Goal: Task Accomplishment & Management: Manage account settings

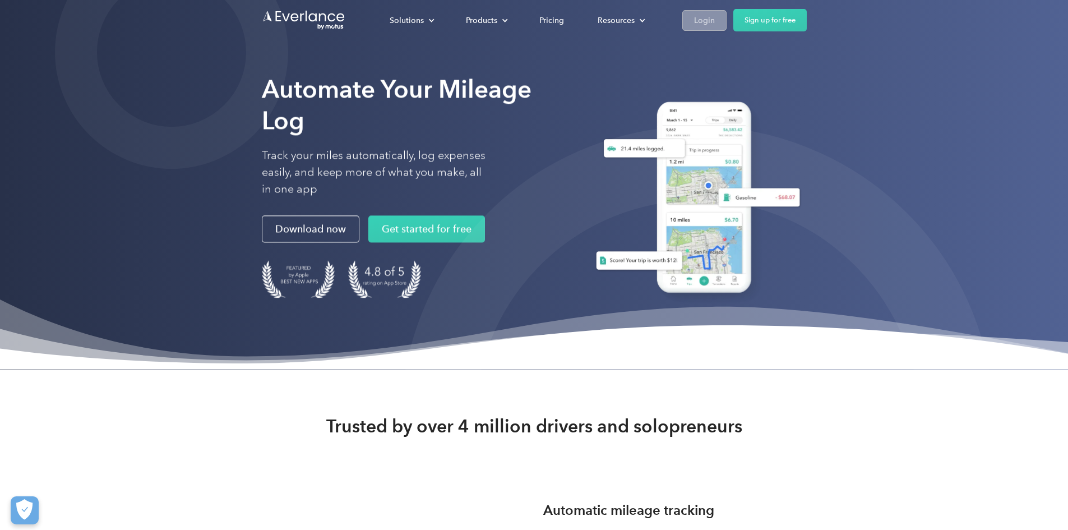
click at [715, 21] on div "Login" at bounding box center [704, 20] width 21 height 14
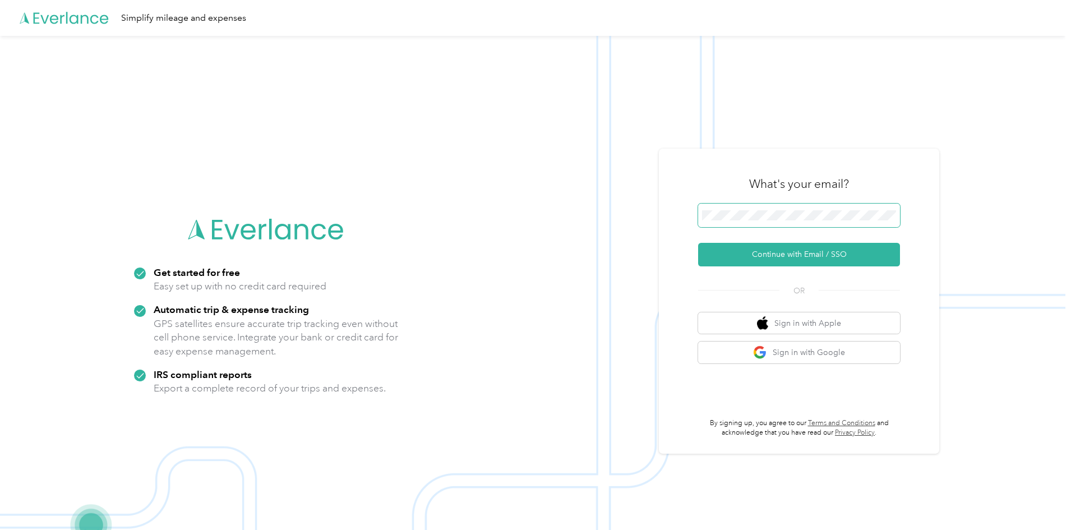
click at [715, 209] on span at bounding box center [799, 216] width 202 height 24
click at [805, 255] on button "Continue with Email / SSO" at bounding box center [799, 255] width 202 height 24
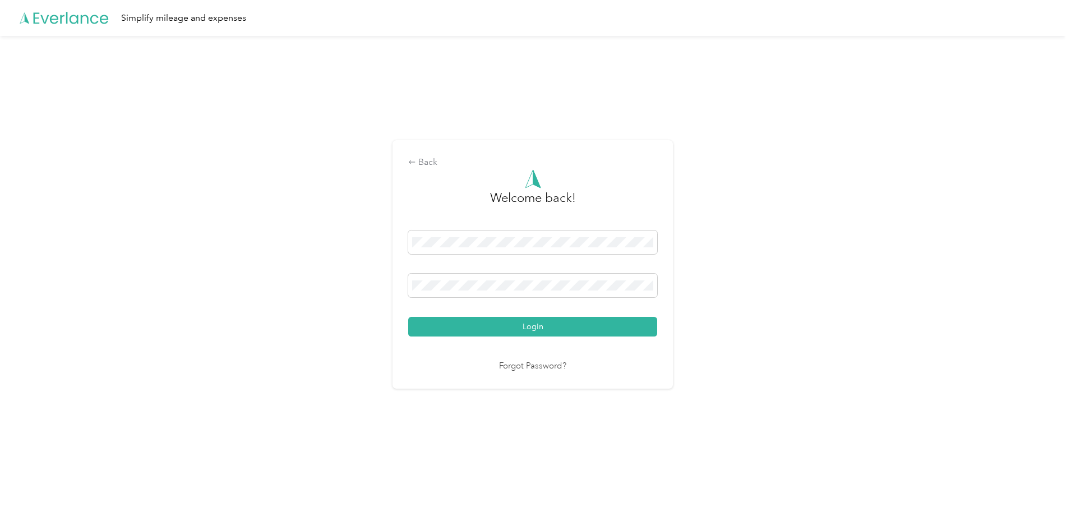
click at [542, 331] on button "Login" at bounding box center [532, 327] width 249 height 20
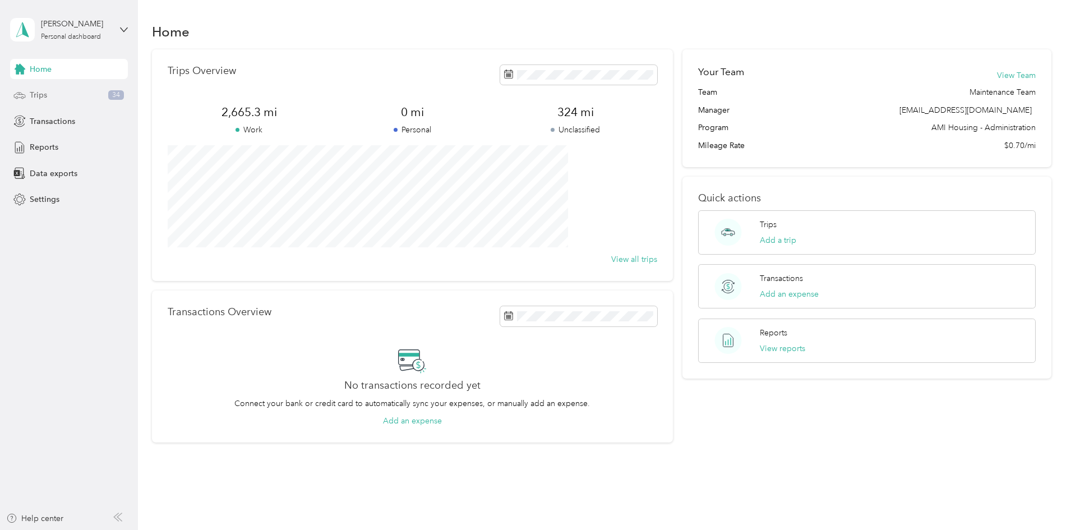
click at [47, 94] on span "Trips" at bounding box center [38, 95] width 17 height 12
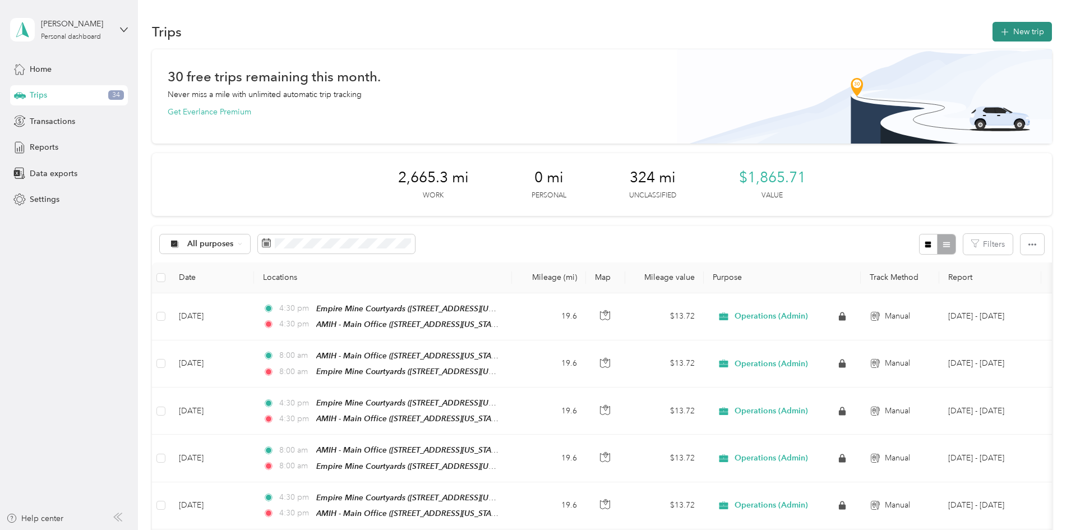
click at [992, 26] on button "New trip" at bounding box center [1021, 32] width 59 height 20
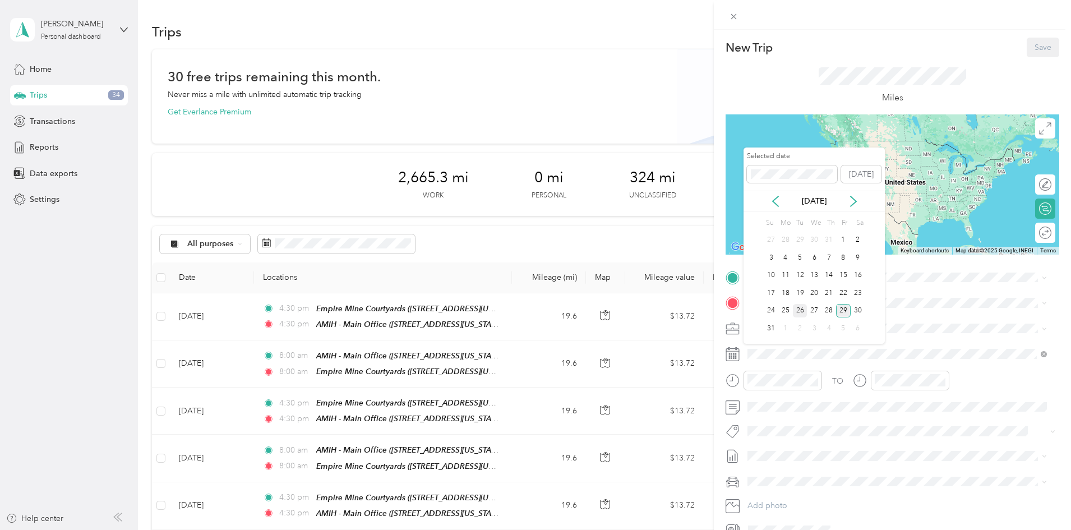
click at [802, 311] on div "26" at bounding box center [800, 311] width 15 height 14
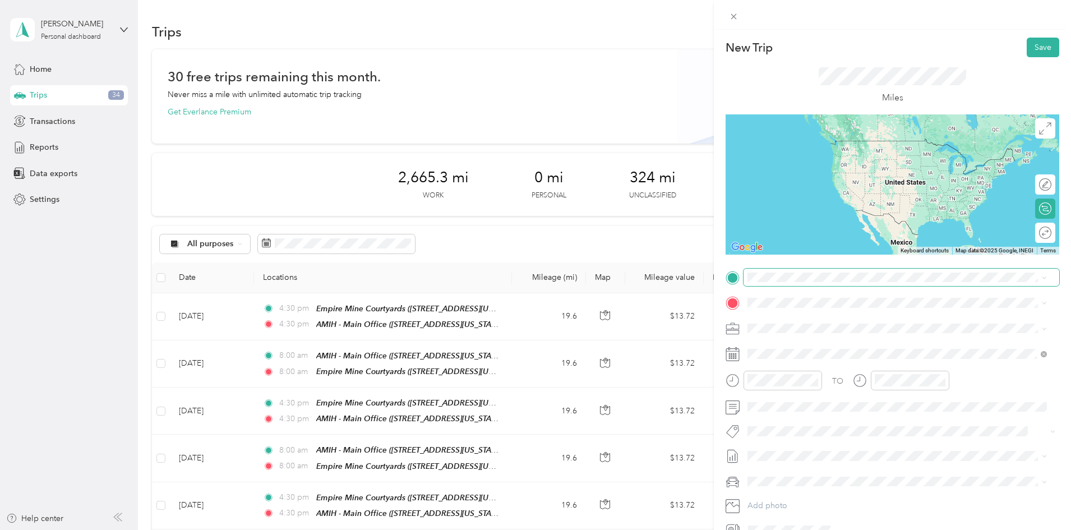
click at [760, 268] on div "New Trip Save This trip cannot be edited because it is either under review, app…" at bounding box center [893, 289] width 334 height 502
click at [838, 329] on div "TEAM AMIH - Main Office [STREET_ADDRESS][US_STATE]" at bounding box center [825, 328] width 112 height 27
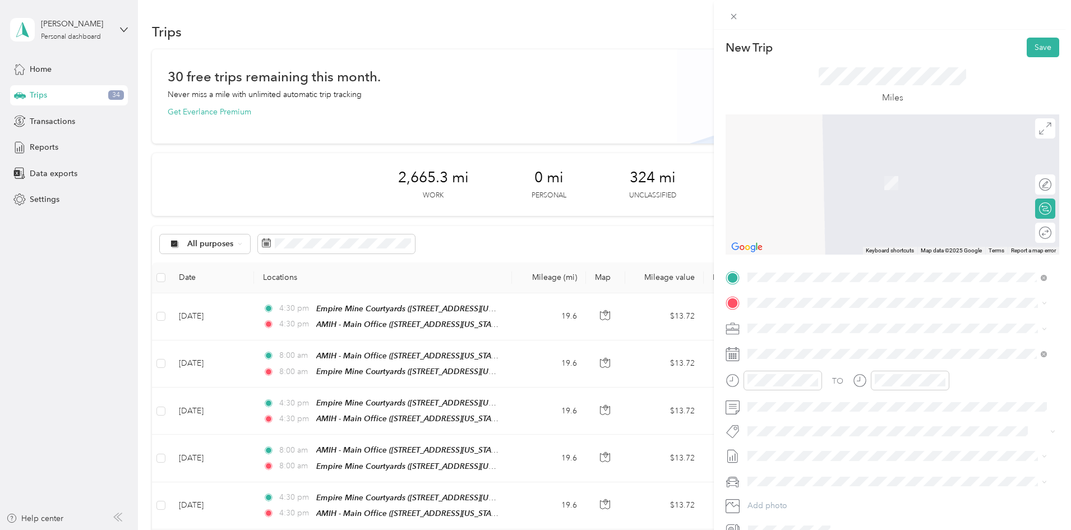
click at [854, 353] on div "TEAM Empire Mine Courtyards [STREET_ADDRESS][US_STATE]" at bounding box center [833, 350] width 128 height 27
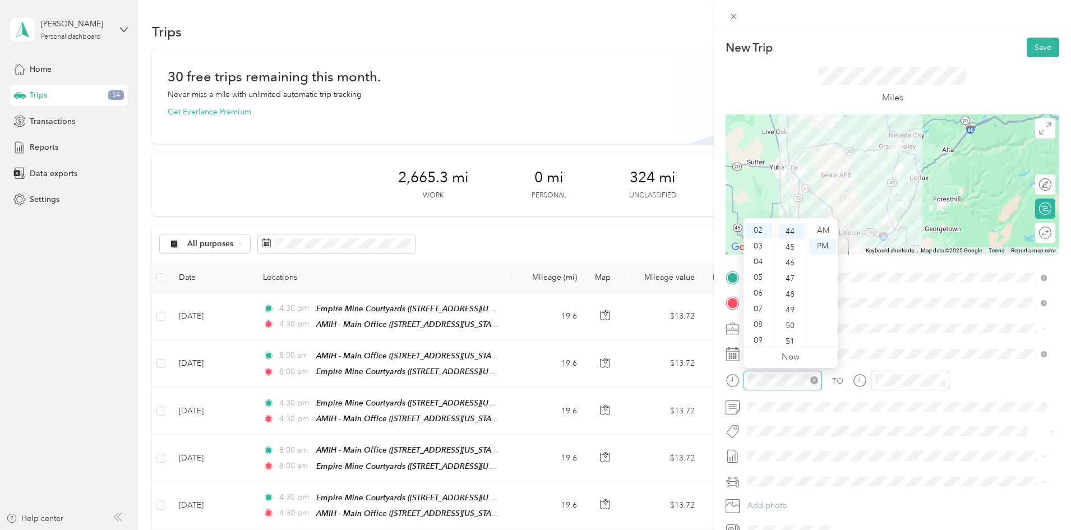
scroll to position [691, 0]
click at [760, 320] on div "08" at bounding box center [759, 325] width 27 height 16
click at [792, 232] on div "00" at bounding box center [791, 231] width 27 height 16
click at [823, 230] on div "AM" at bounding box center [822, 231] width 27 height 16
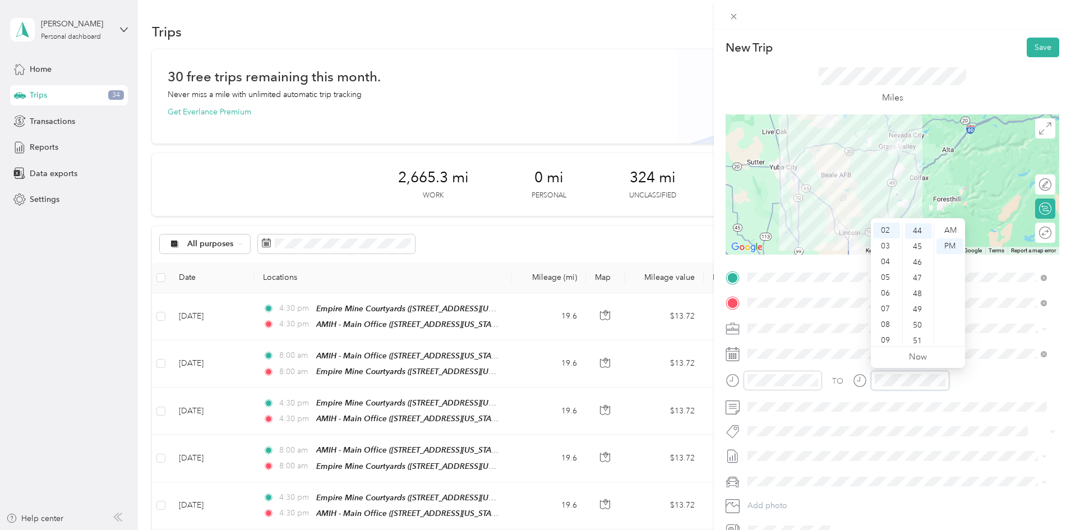
scroll to position [691, 0]
click at [888, 322] on div "08" at bounding box center [886, 325] width 27 height 16
click at [917, 229] on div "00" at bounding box center [918, 231] width 27 height 16
click at [950, 230] on div "AM" at bounding box center [949, 231] width 27 height 16
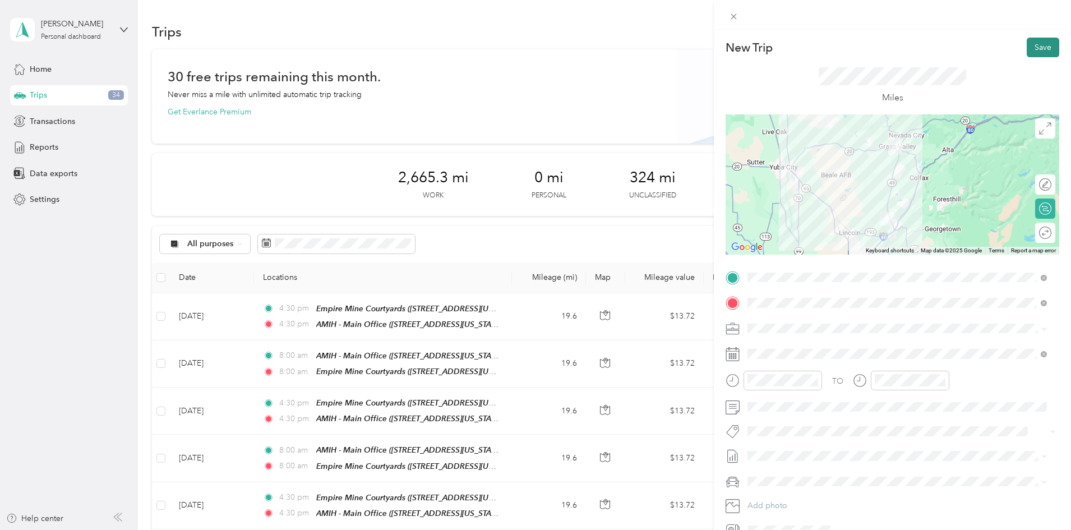
click at [1035, 45] on button "Save" at bounding box center [1043, 48] width 33 height 20
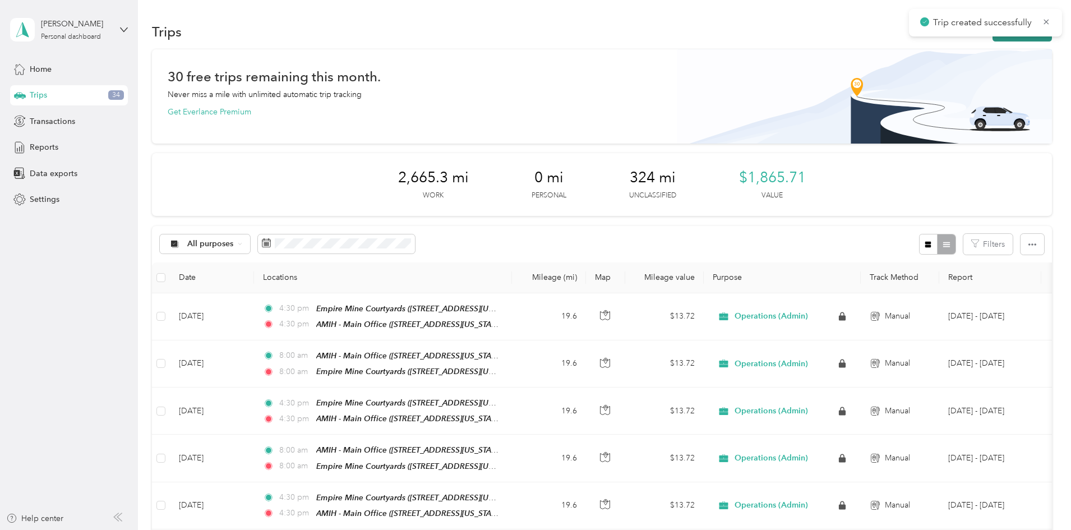
click at [992, 38] on button "New trip" at bounding box center [1021, 32] width 59 height 20
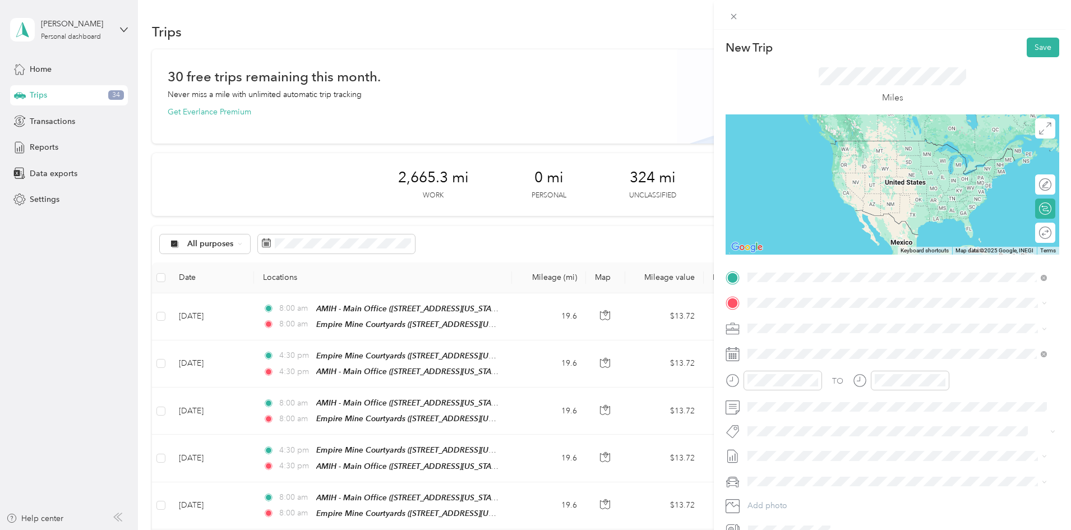
click at [837, 325] on div "TEAM Empire Mine Courtyards" at bounding box center [833, 324] width 128 height 14
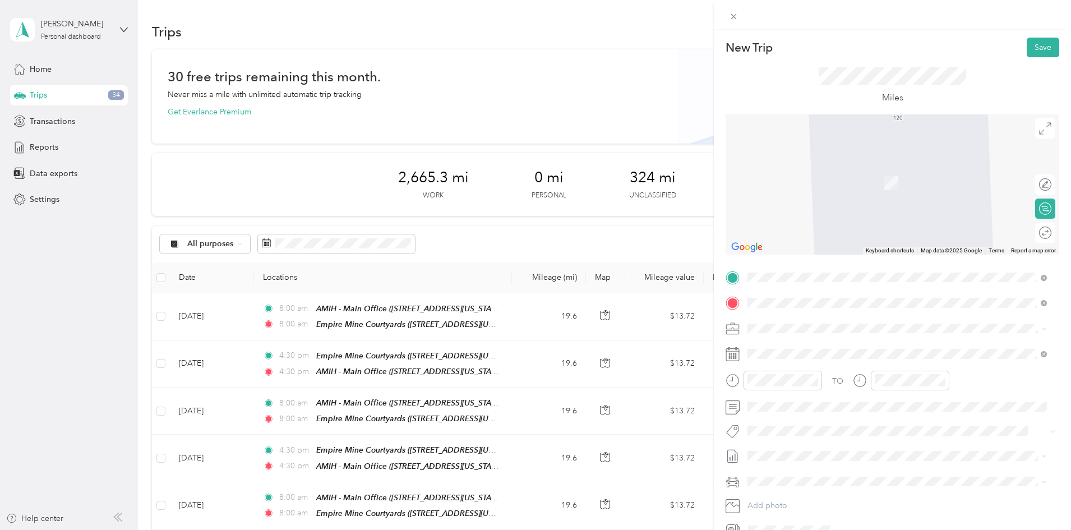
click at [847, 349] on div "TEAM AMIH - Main Office" at bounding box center [825, 349] width 112 height 14
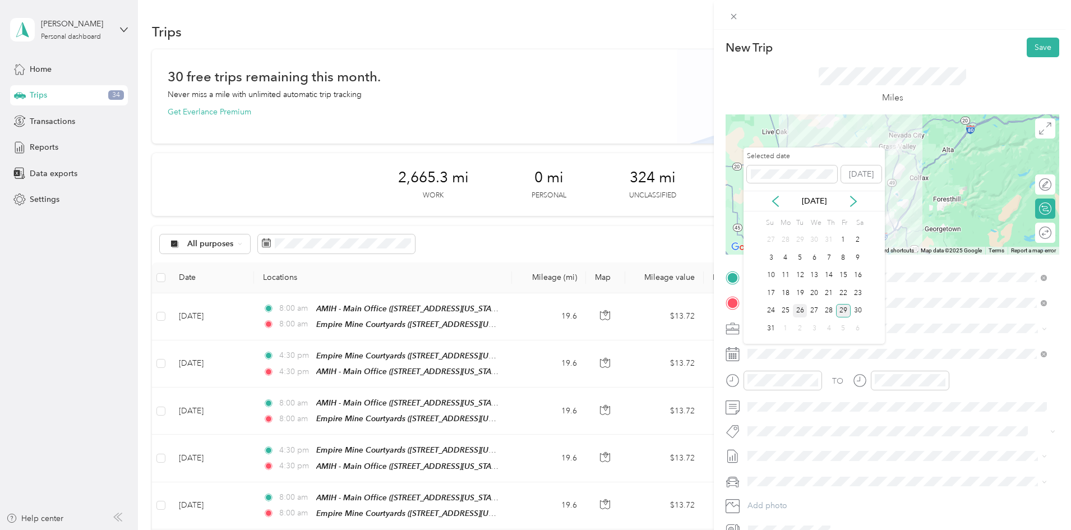
click at [800, 310] on div "26" at bounding box center [800, 311] width 15 height 14
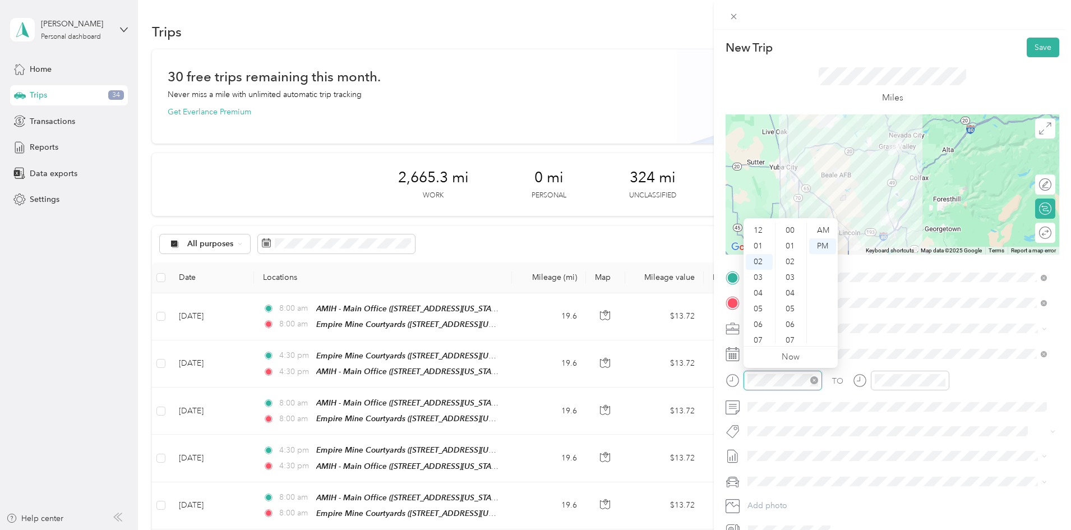
scroll to position [31, 0]
click at [760, 258] on div "04" at bounding box center [759, 262] width 27 height 16
click at [791, 292] on div "30" at bounding box center [791, 291] width 27 height 16
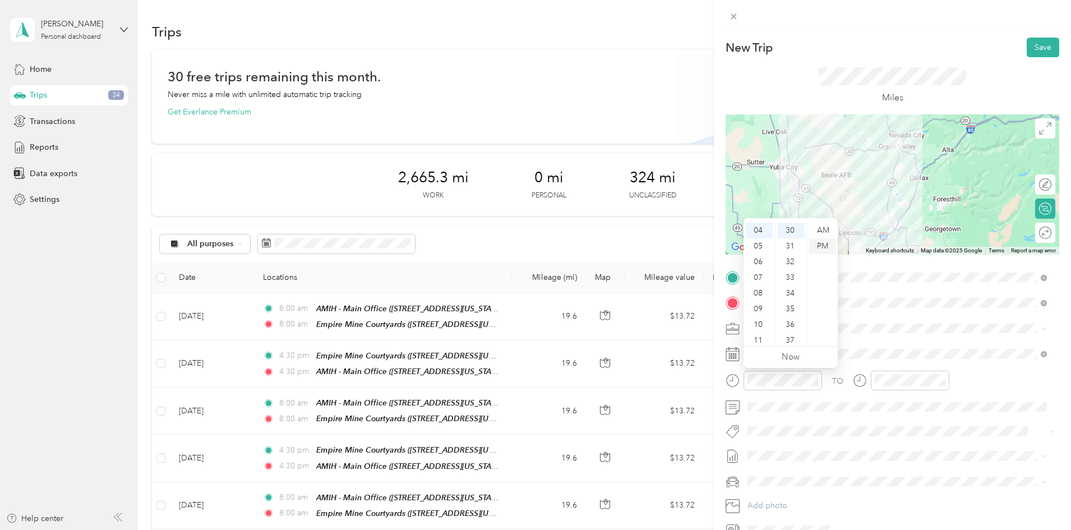
click at [824, 244] on div "PM" at bounding box center [822, 246] width 27 height 16
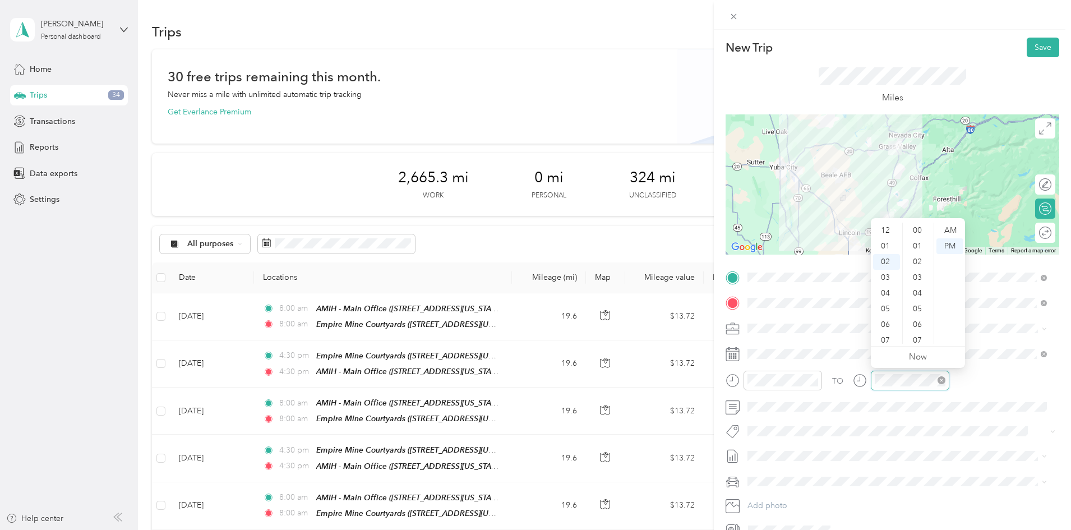
scroll to position [31, 0]
click at [884, 260] on div "04" at bounding box center [886, 262] width 27 height 16
click at [916, 234] on div "30" at bounding box center [918, 235] width 27 height 16
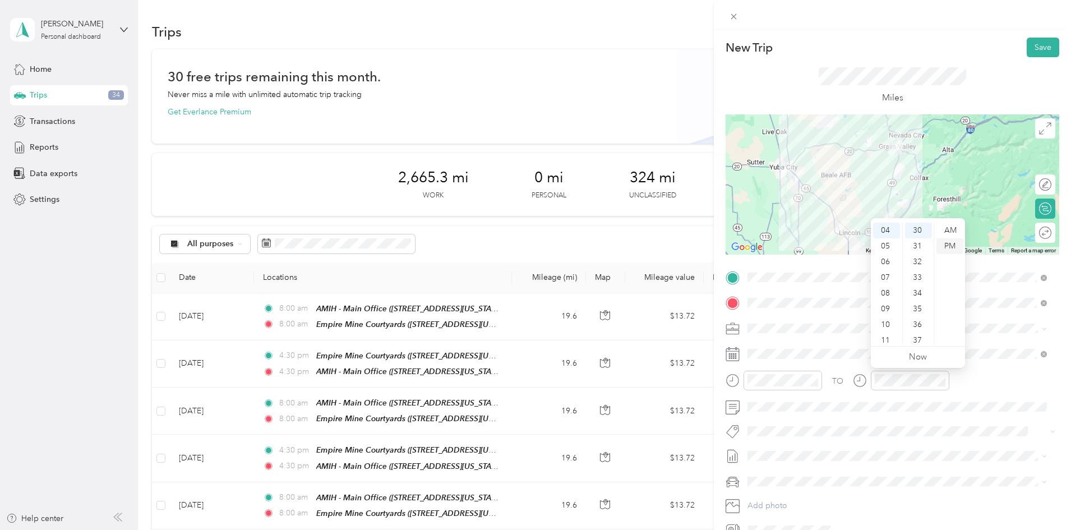
click at [954, 246] on div "PM" at bounding box center [949, 246] width 27 height 16
click at [1030, 45] on button "Save" at bounding box center [1043, 48] width 33 height 20
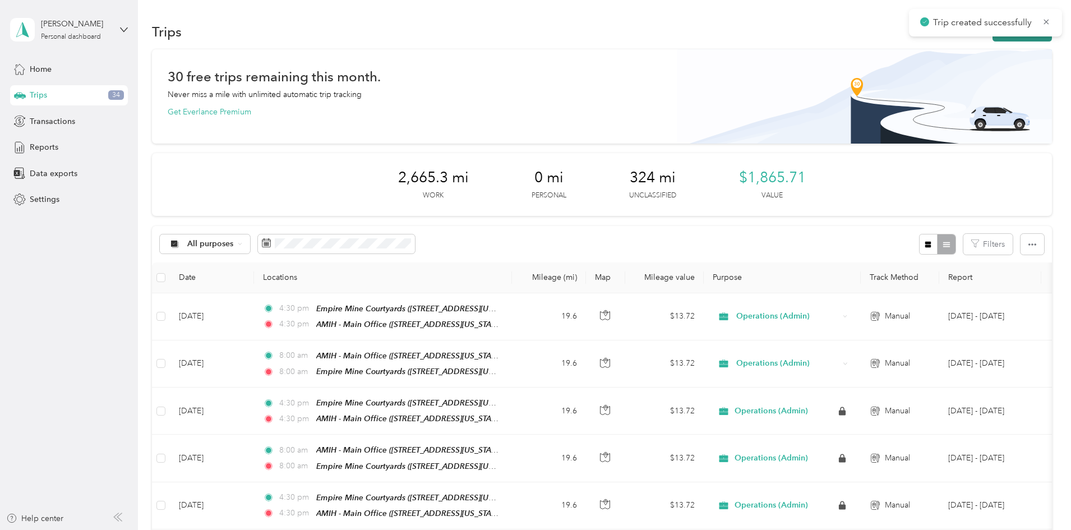
click at [992, 38] on button "New trip" at bounding box center [1021, 32] width 59 height 20
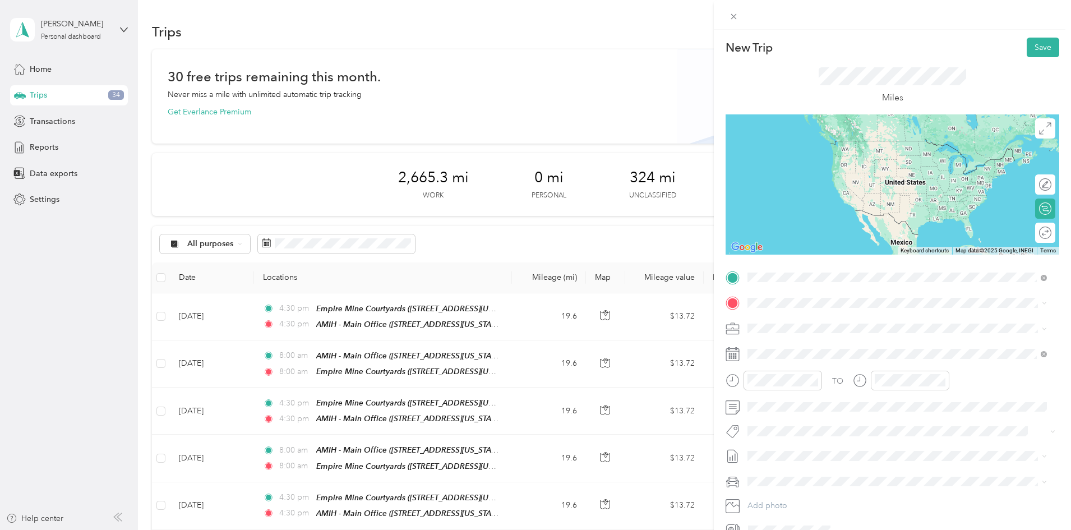
click at [859, 325] on strong "AMIH - Main Office" at bounding box center [842, 323] width 71 height 10
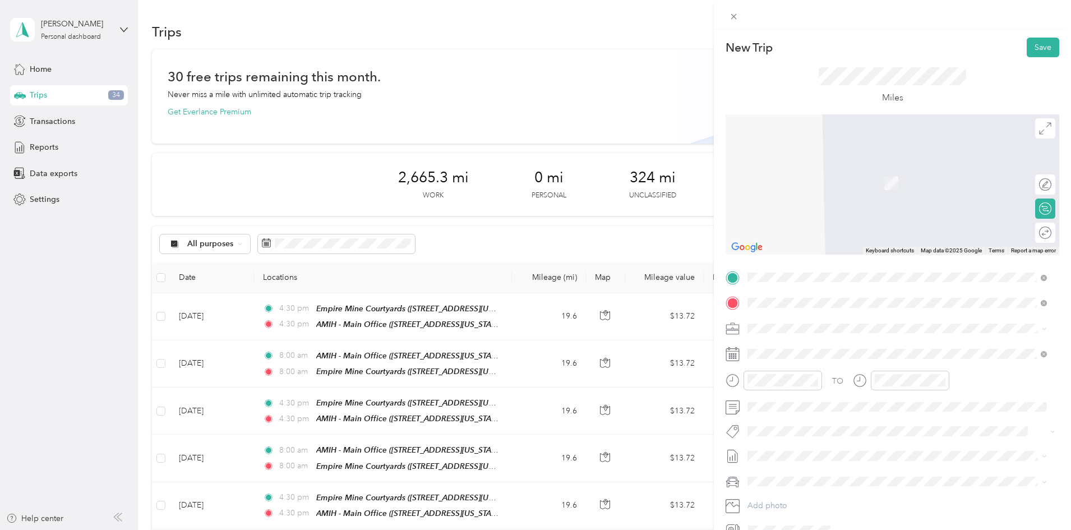
click at [851, 354] on div "TEAM Empire Mine Courtyards [STREET_ADDRESS][US_STATE]" at bounding box center [833, 355] width 128 height 27
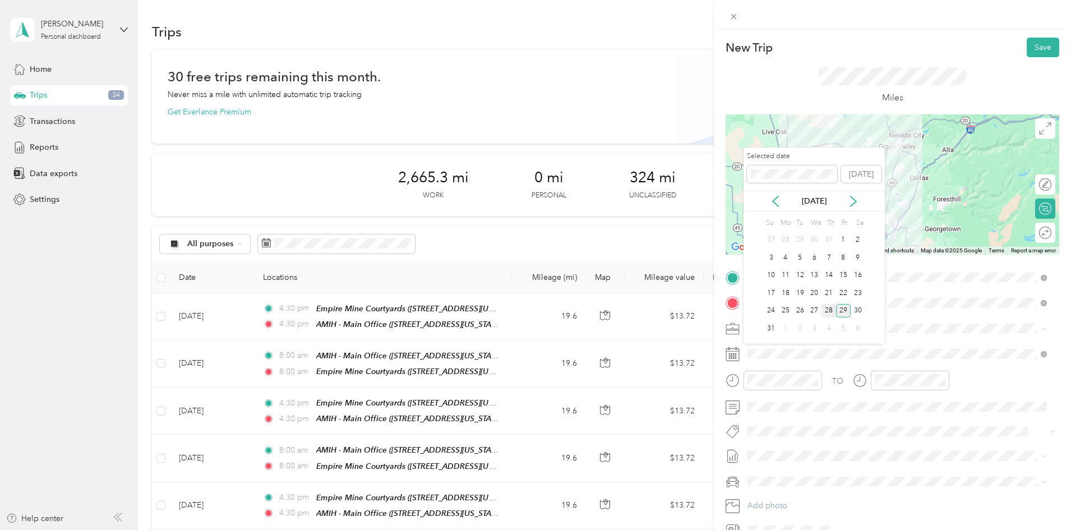
click at [829, 311] on div "28" at bounding box center [828, 311] width 15 height 14
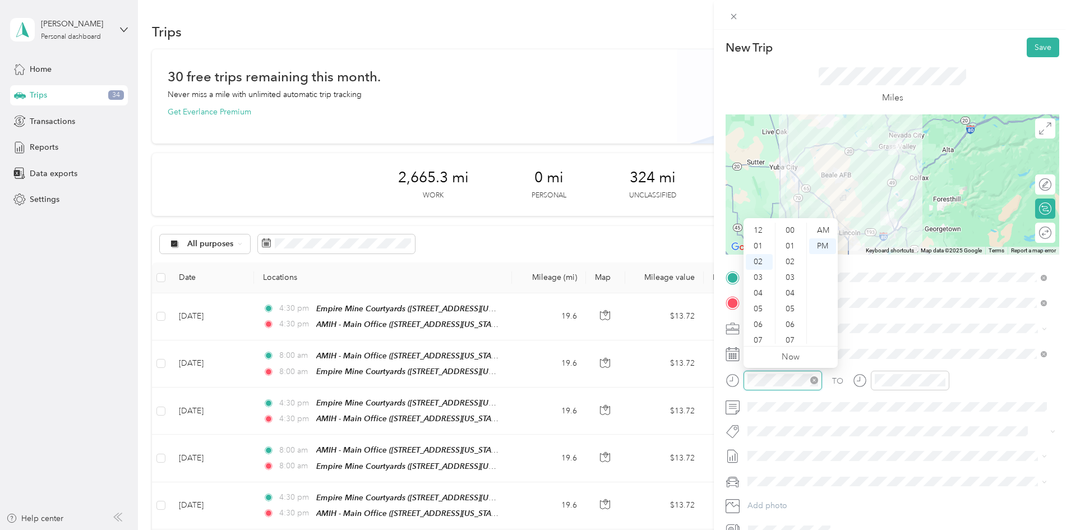
scroll to position [31, 0]
click at [764, 326] on div "08" at bounding box center [759, 325] width 27 height 16
click at [787, 228] on div "00" at bounding box center [791, 231] width 27 height 16
click at [824, 232] on div "AM" at bounding box center [822, 231] width 27 height 16
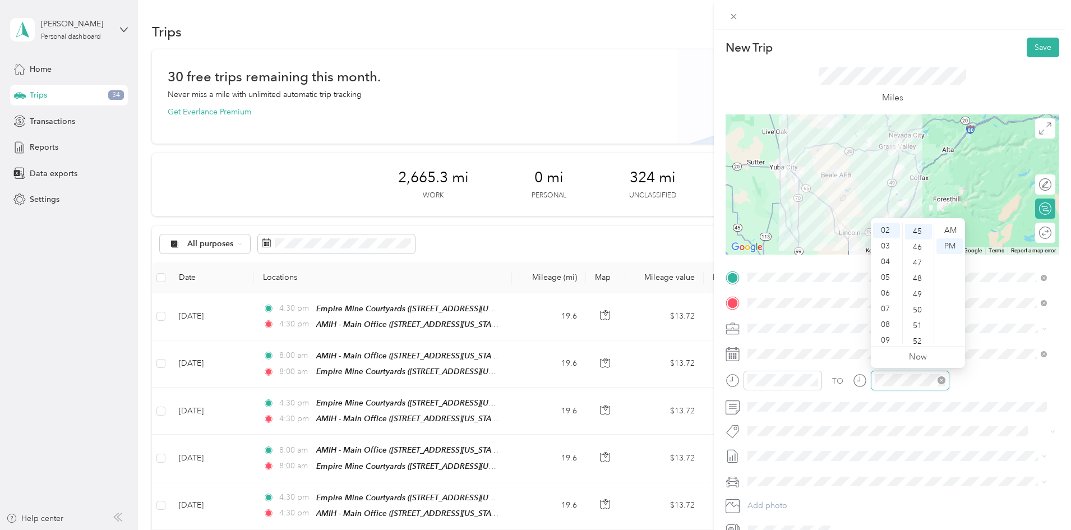
scroll to position [707, 0]
click at [887, 323] on div "08" at bounding box center [886, 325] width 27 height 16
click at [916, 228] on div "00" at bounding box center [918, 231] width 27 height 16
click at [949, 230] on div "AM" at bounding box center [949, 231] width 27 height 16
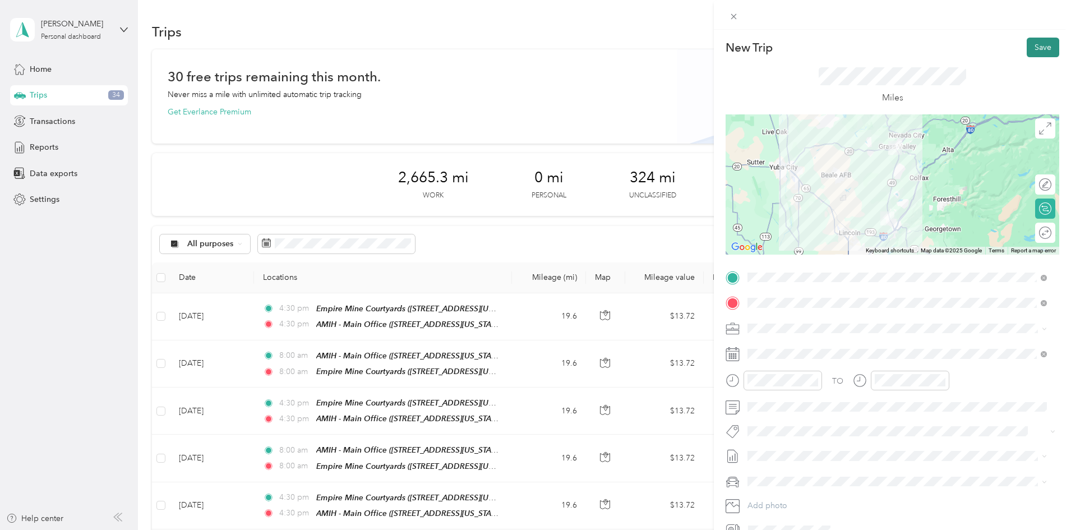
click at [1030, 44] on button "Save" at bounding box center [1043, 48] width 33 height 20
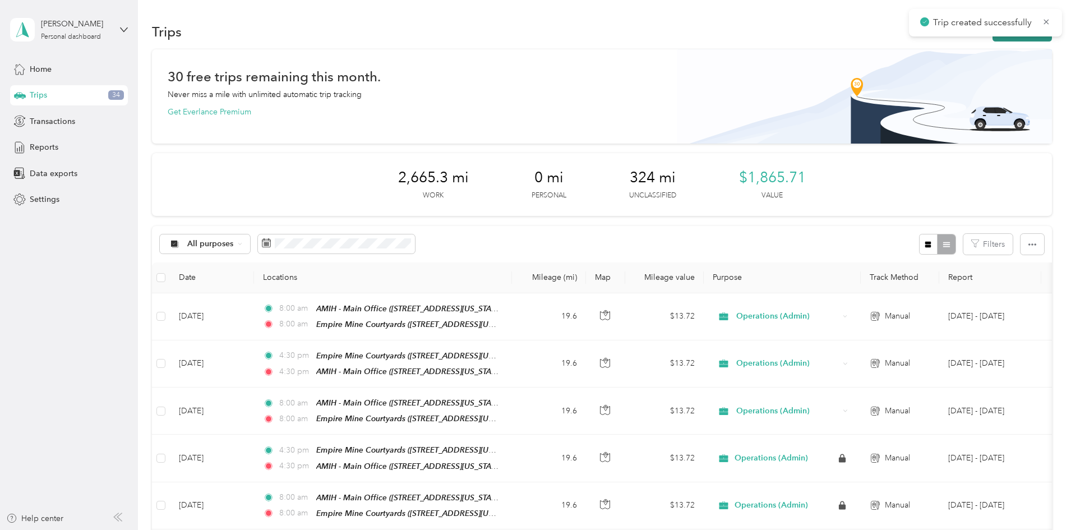
click at [992, 38] on button "New trip" at bounding box center [1021, 32] width 59 height 20
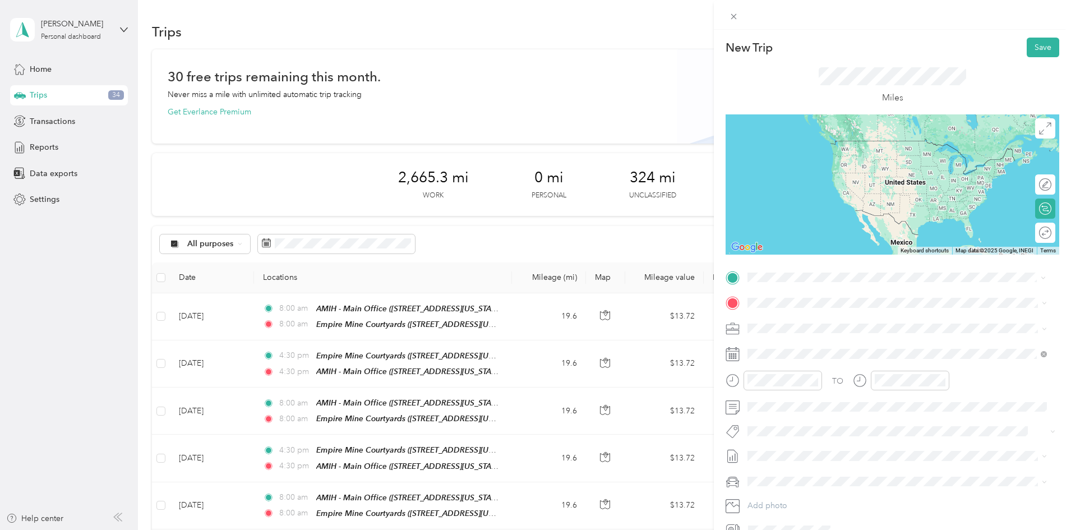
click at [840, 329] on div "TEAM Empire Mine Courtyards [STREET_ADDRESS][US_STATE]" at bounding box center [833, 329] width 128 height 27
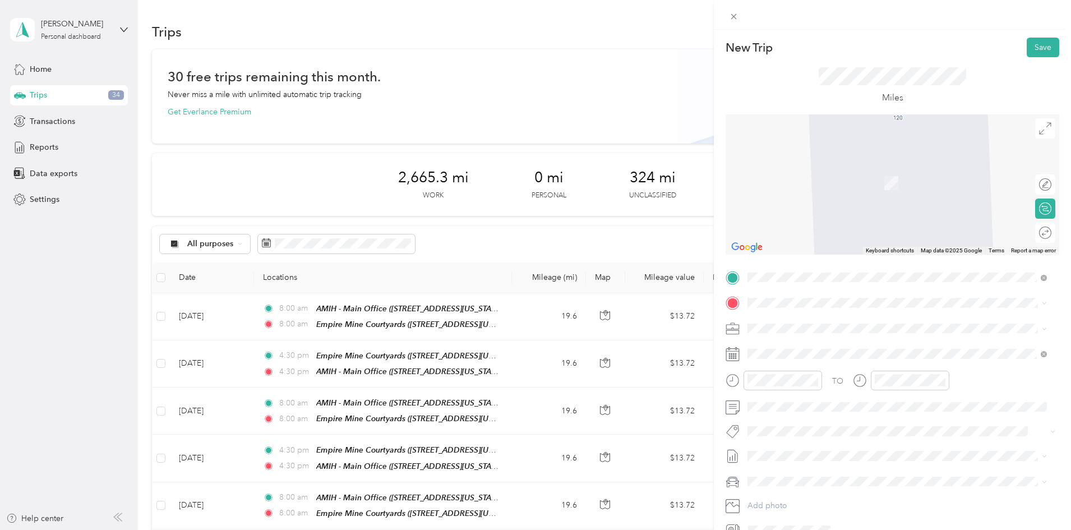
click at [895, 471] on div "TO Add photo" at bounding box center [893, 404] width 334 height 271
click at [844, 354] on div "TEAM AMIH - Main Office [STREET_ADDRESS][US_STATE]" at bounding box center [825, 355] width 112 height 27
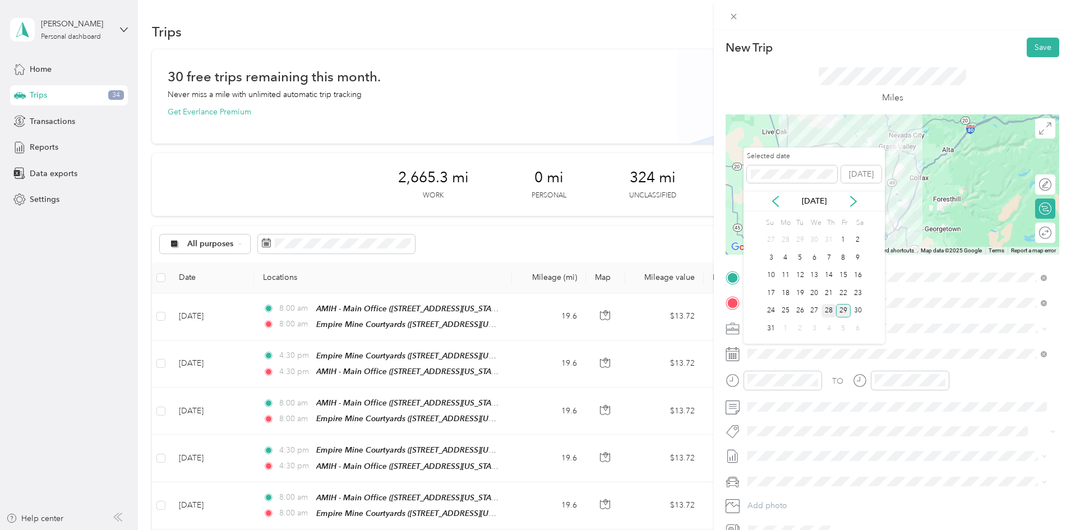
click at [830, 314] on div "28" at bounding box center [828, 311] width 15 height 14
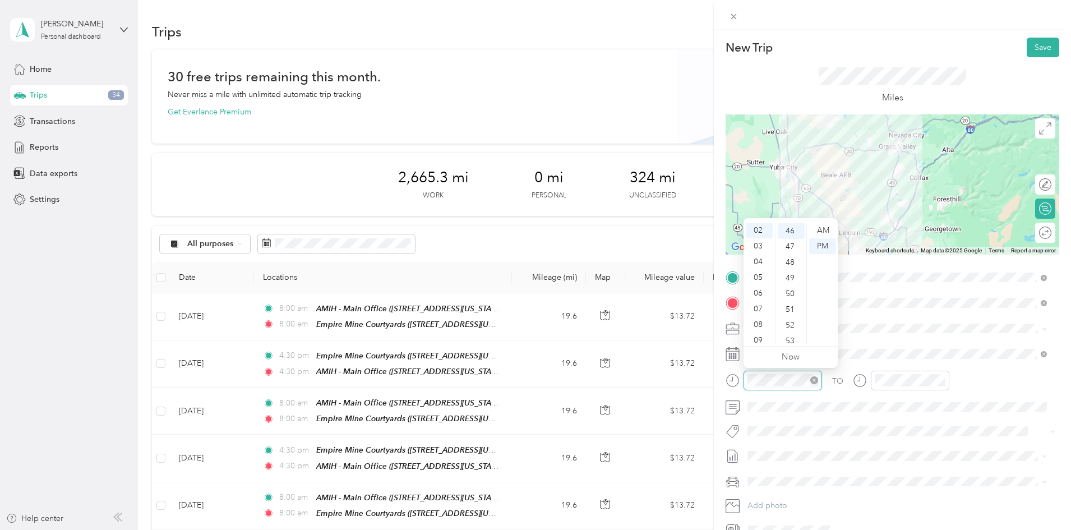
scroll to position [722, 0]
click at [757, 264] on div "04" at bounding box center [759, 262] width 27 height 16
click at [790, 259] on div "30" at bounding box center [791, 260] width 27 height 16
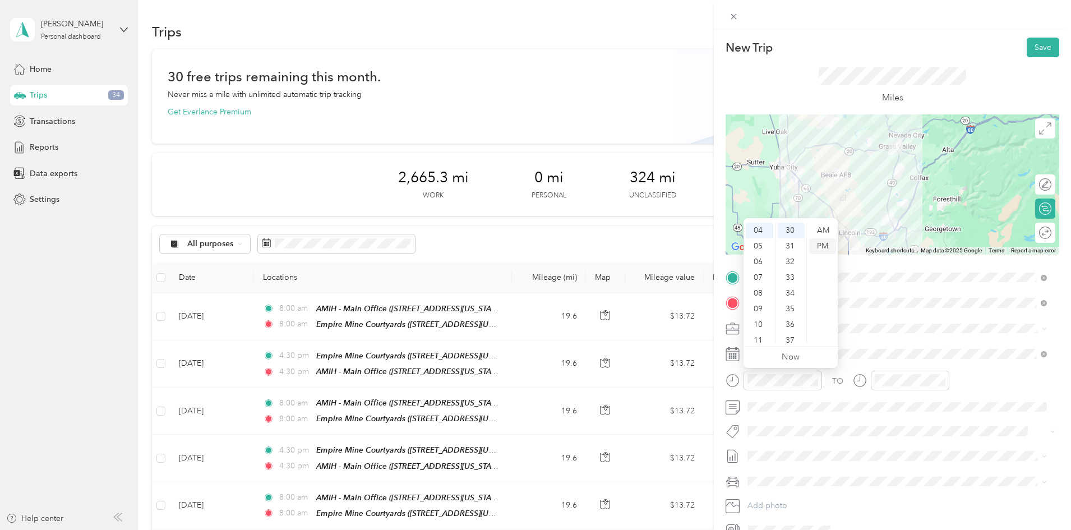
click at [818, 243] on div "PM" at bounding box center [822, 246] width 27 height 16
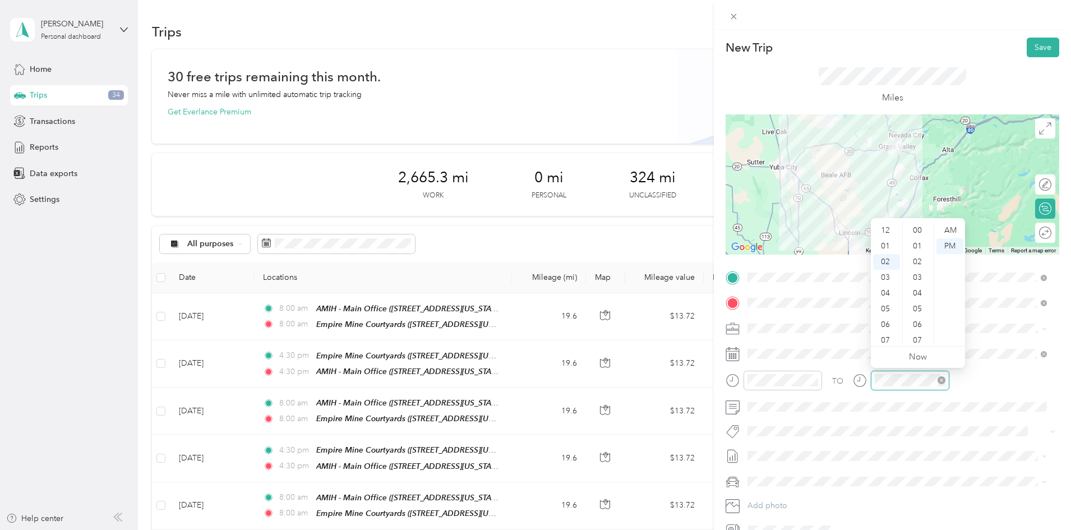
scroll to position [722, 0]
click at [888, 260] on div "04" at bounding box center [886, 262] width 27 height 16
click at [917, 258] on div "30" at bounding box center [918, 260] width 27 height 16
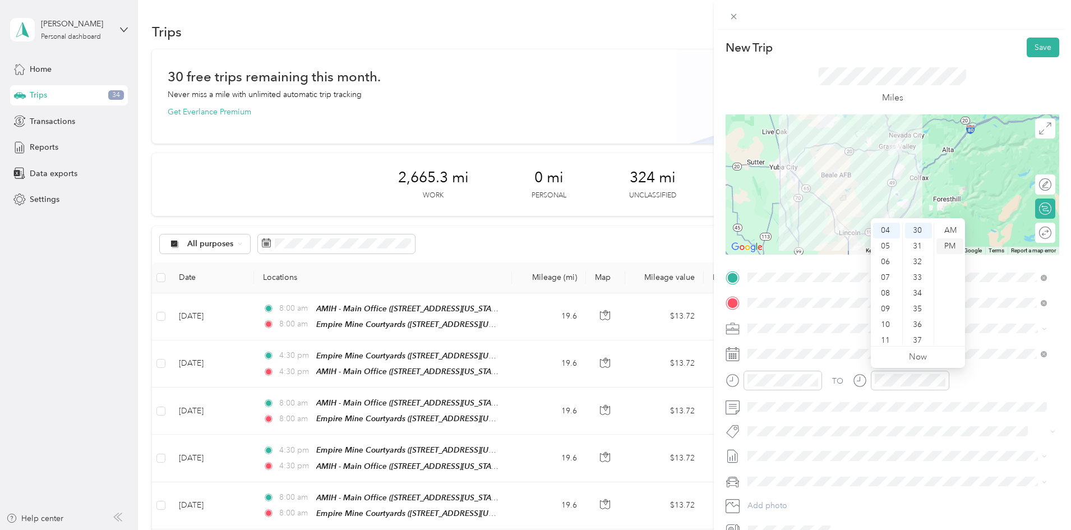
click at [952, 245] on div "PM" at bounding box center [949, 246] width 27 height 16
click at [1027, 40] on button "Save" at bounding box center [1043, 48] width 33 height 20
